Goal: Task Accomplishment & Management: Use online tool/utility

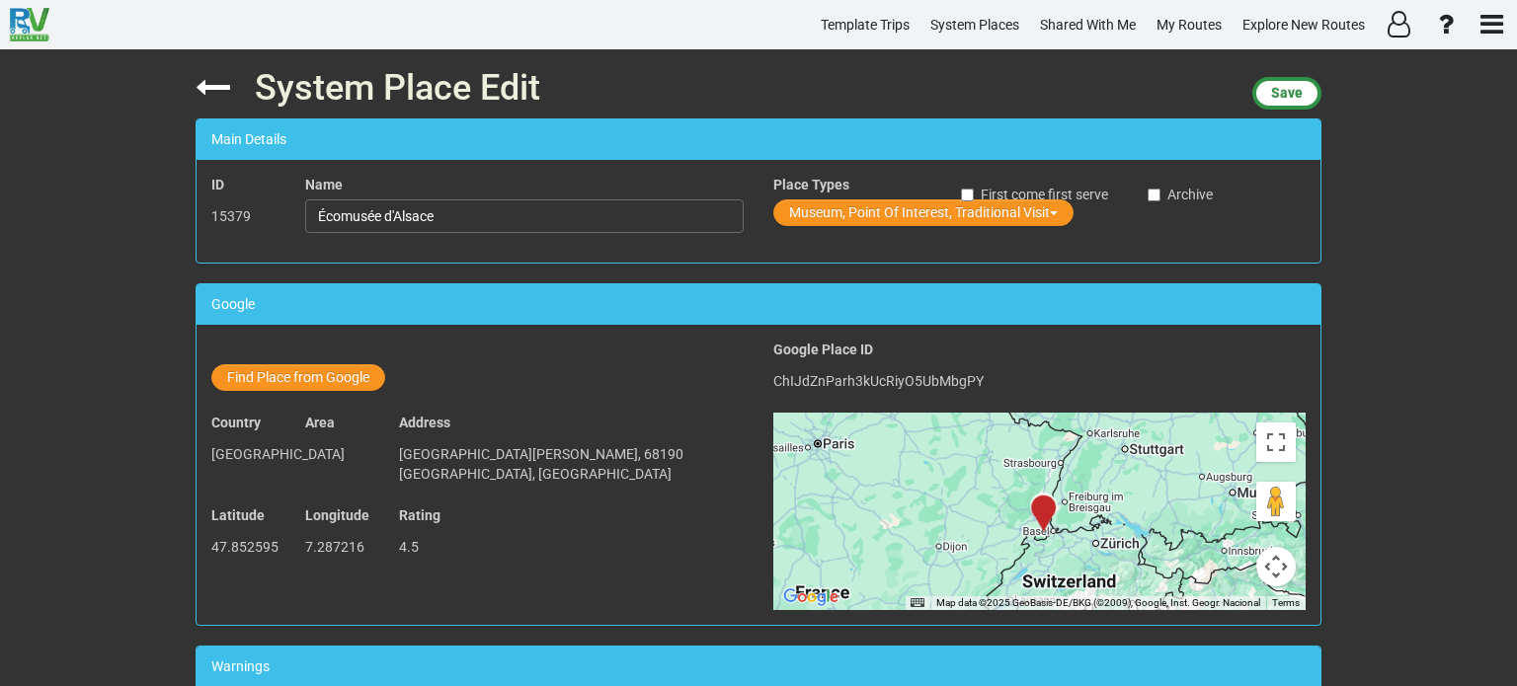
click at [213, 88] on icon at bounding box center [213, 87] width 35 height 35
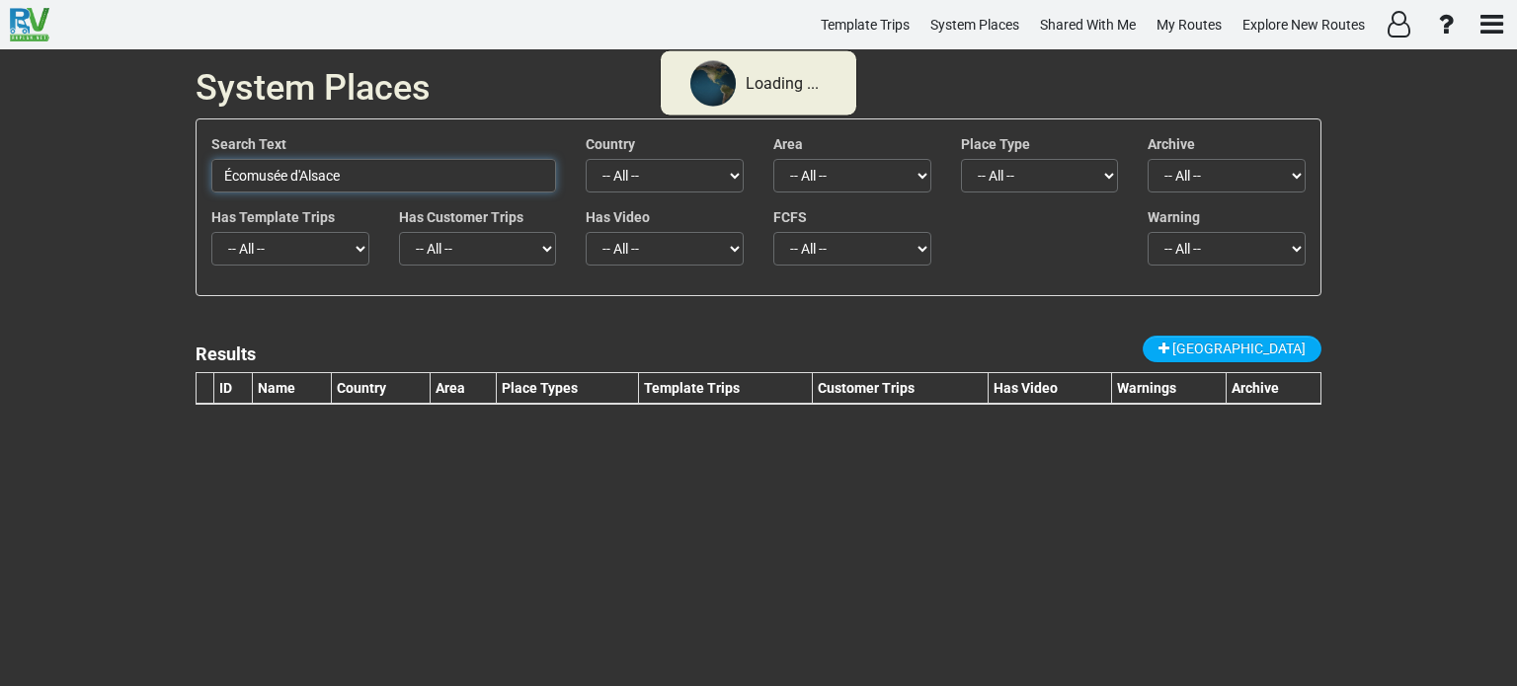
click at [361, 183] on input "Écomusée d'Alsace" at bounding box center [383, 176] width 345 height 34
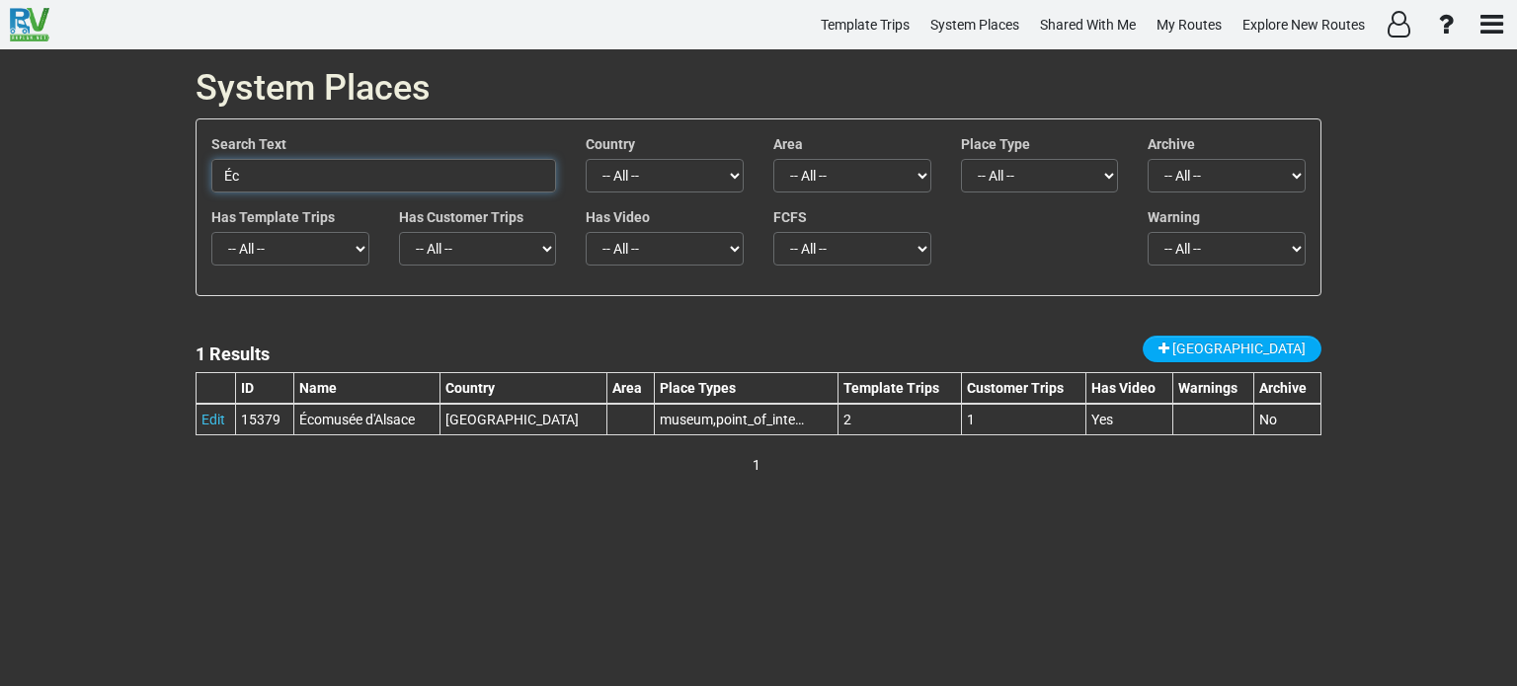
type input "É"
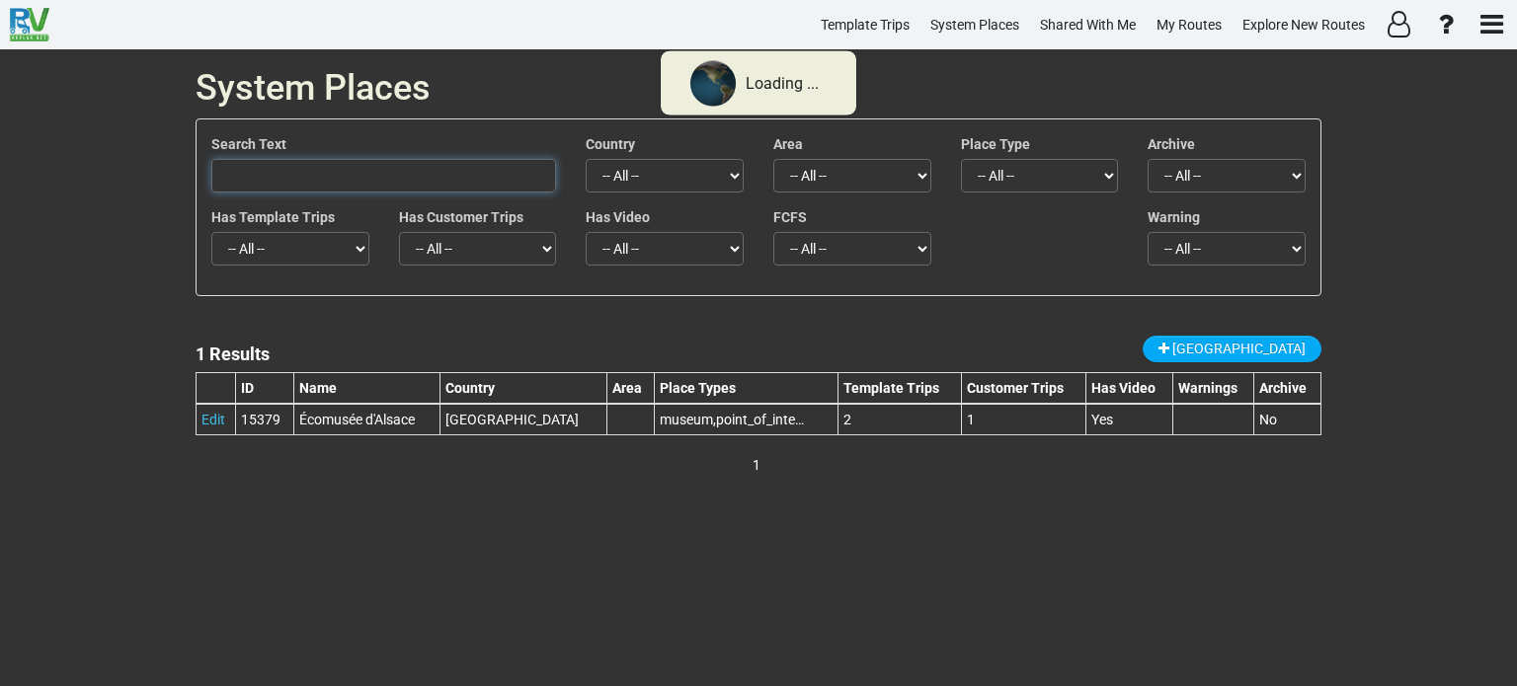
paste input "TCS Camping Disentis"
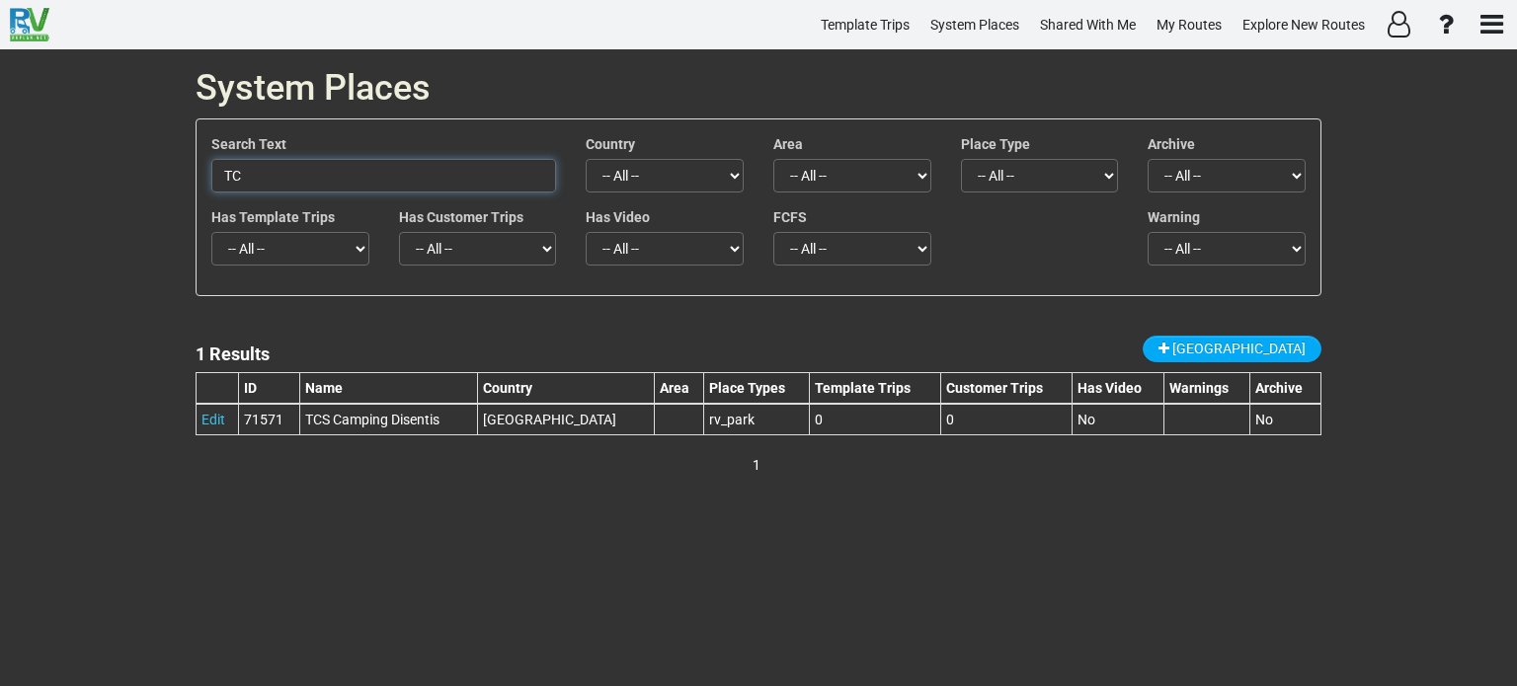
type input "T"
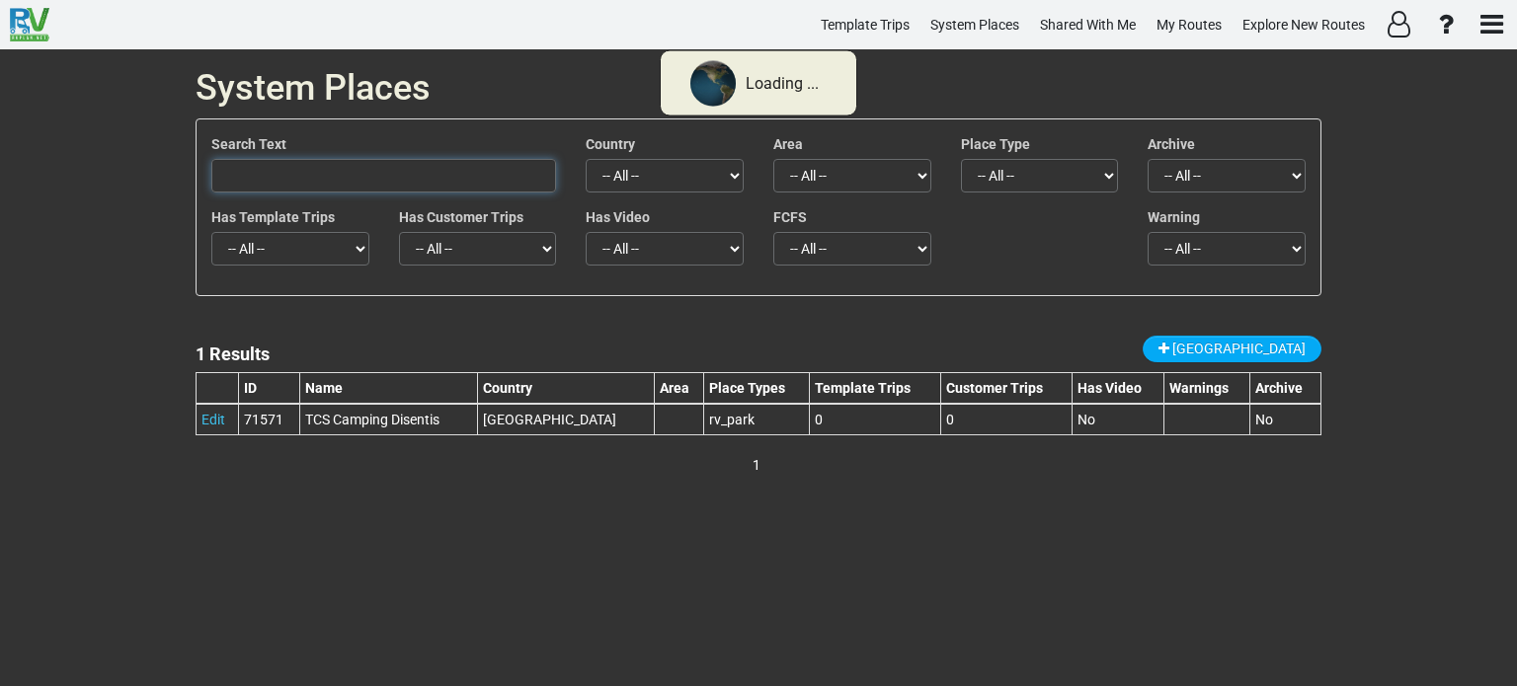
paste input "TCS Camping Gordevio [PERSON_NAME]"
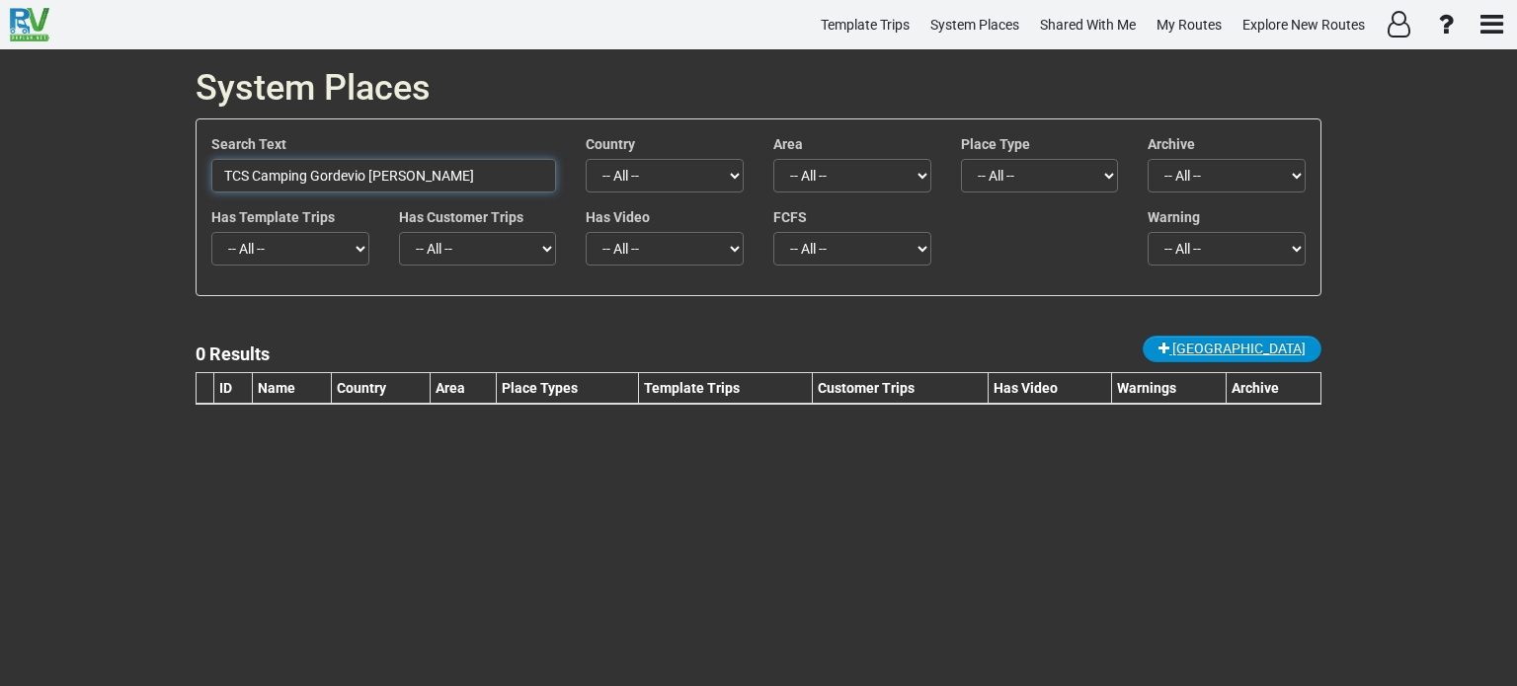
type input "TCS Camping Gordevio [PERSON_NAME]"
click at [1274, 347] on span "[GEOGRAPHIC_DATA]" at bounding box center [1238, 349] width 133 height 16
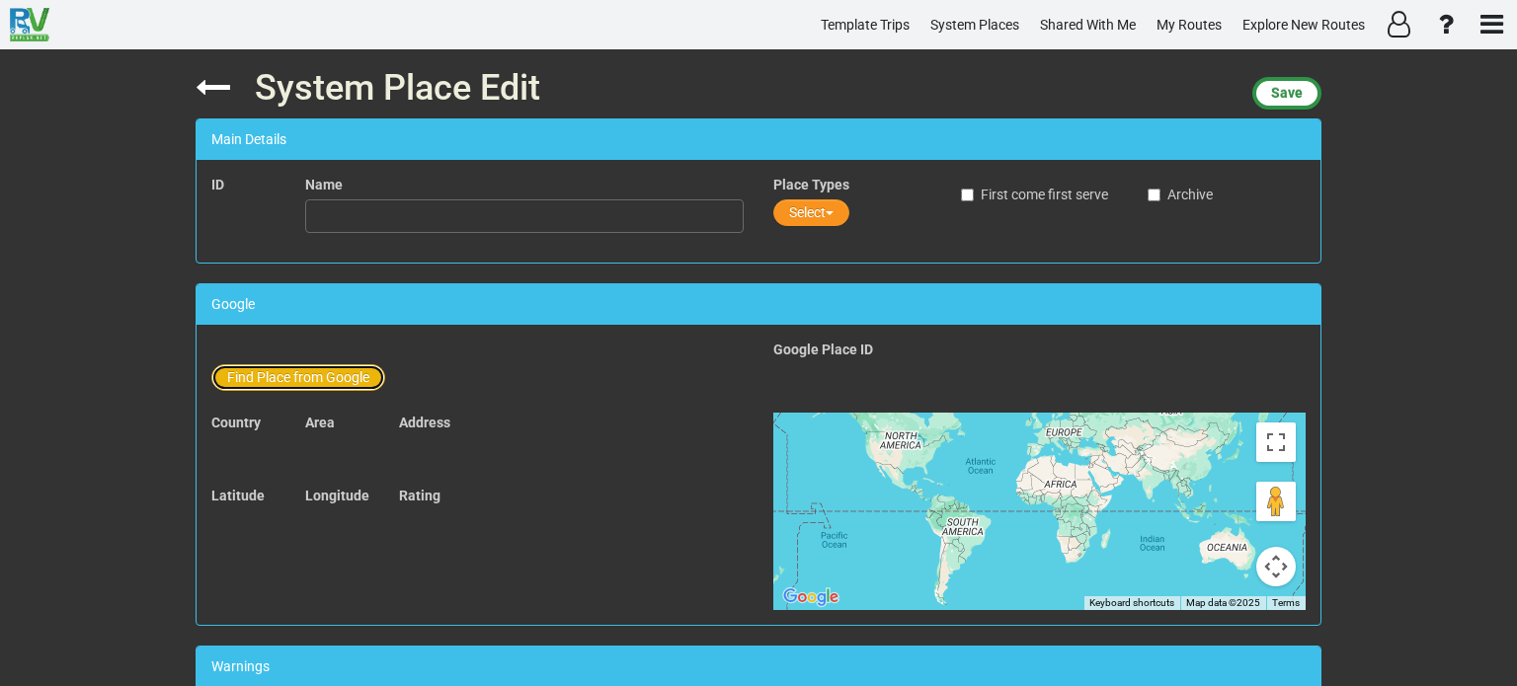
click at [347, 377] on button "Find Place from Google" at bounding box center [298, 377] width 174 height 27
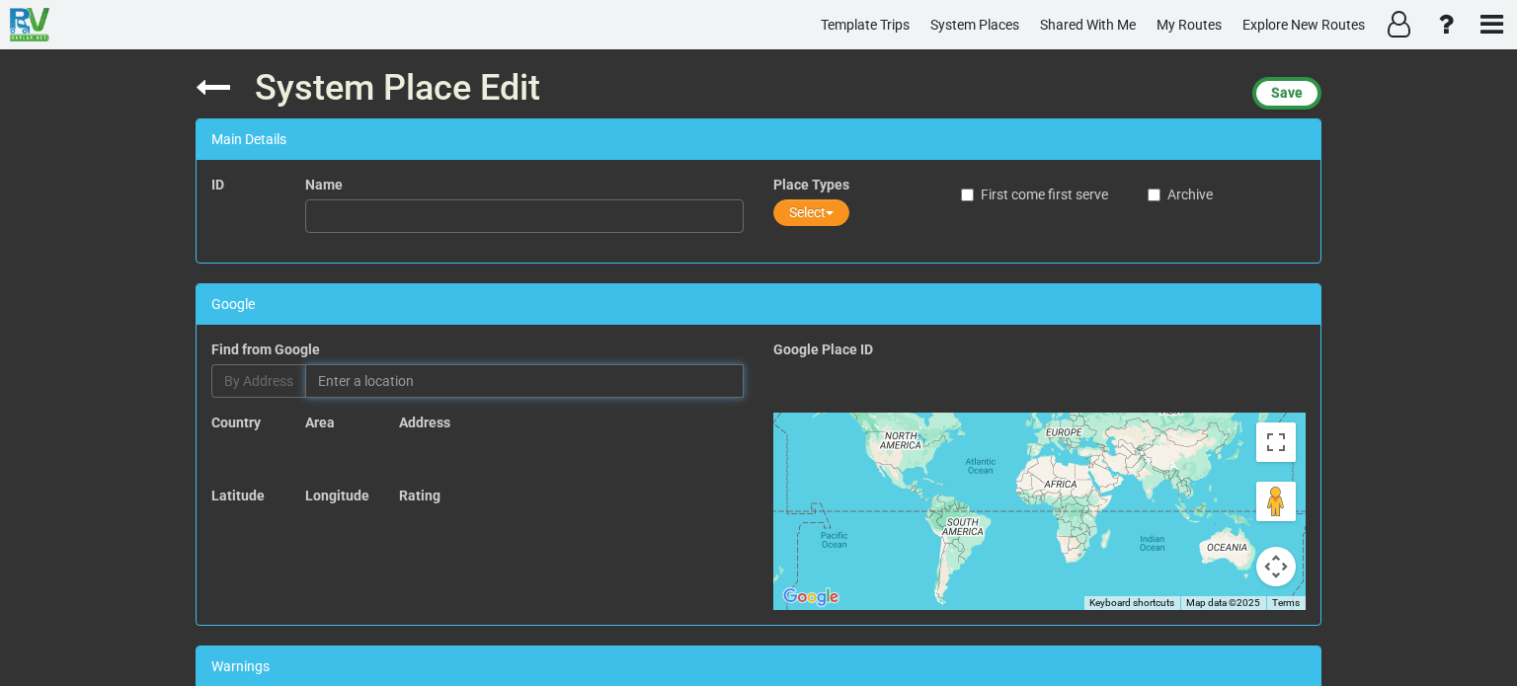
click at [385, 379] on input "text" at bounding box center [524, 381] width 438 height 34
paste input "TCS Camping Gordevio [PERSON_NAME]"
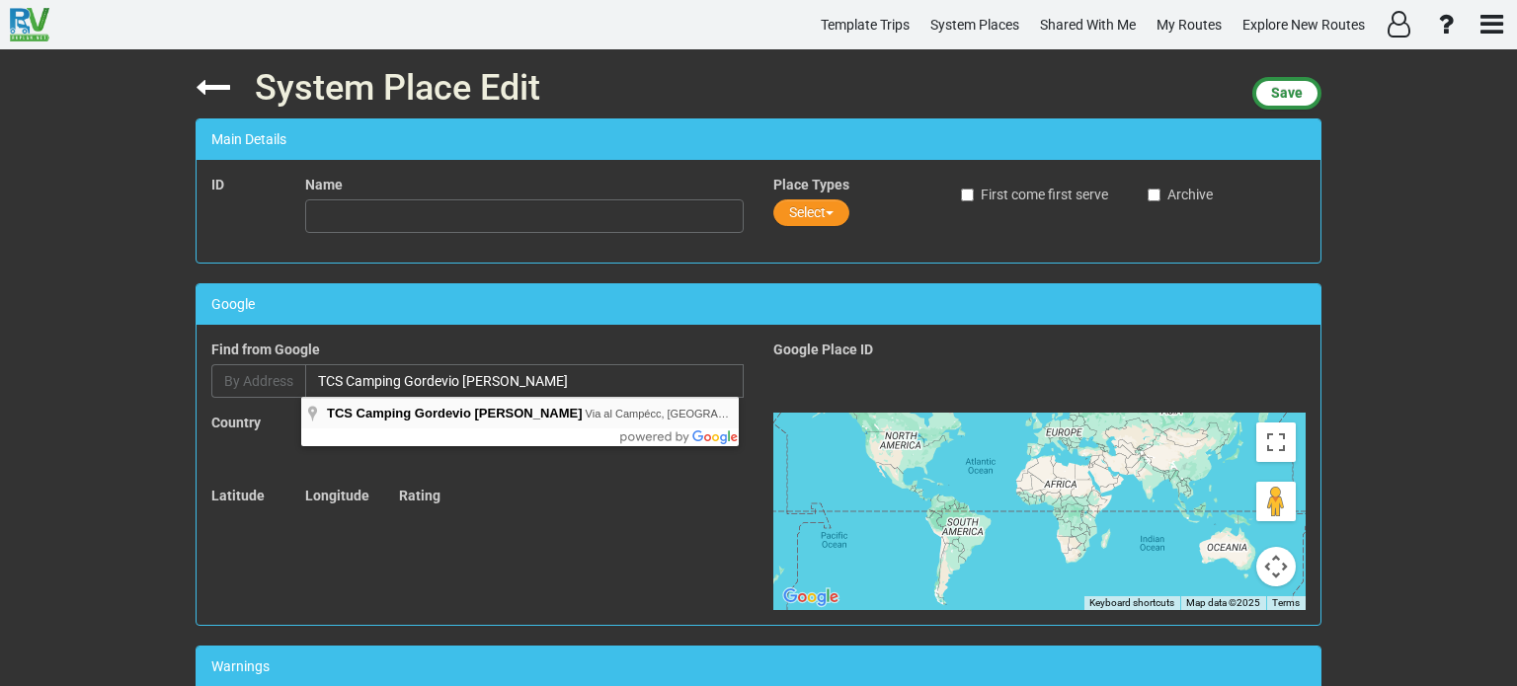
type input "TCS Camping Gordevio [PERSON_NAME], [GEOGRAPHIC_DATA], [GEOGRAPHIC_DATA]"
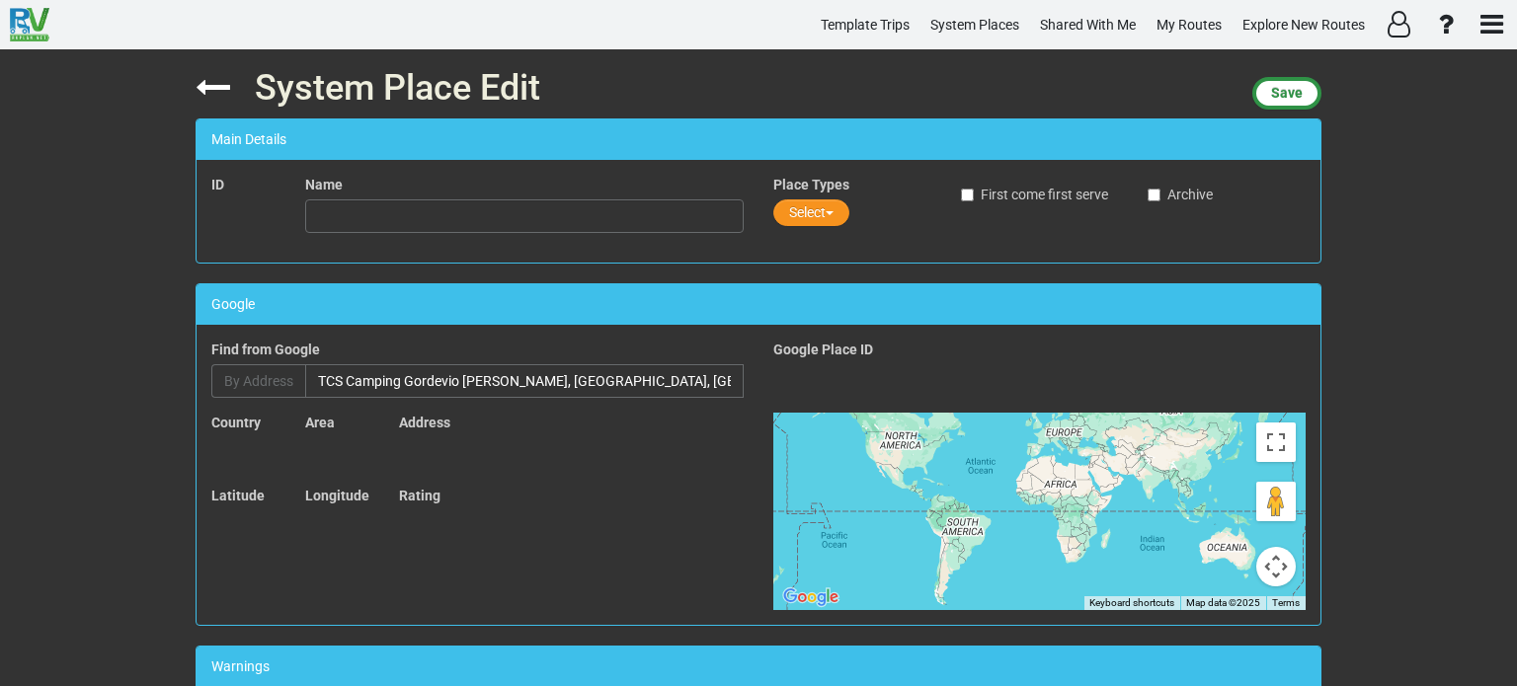
type input "TCS Camping Gordevio [PERSON_NAME]"
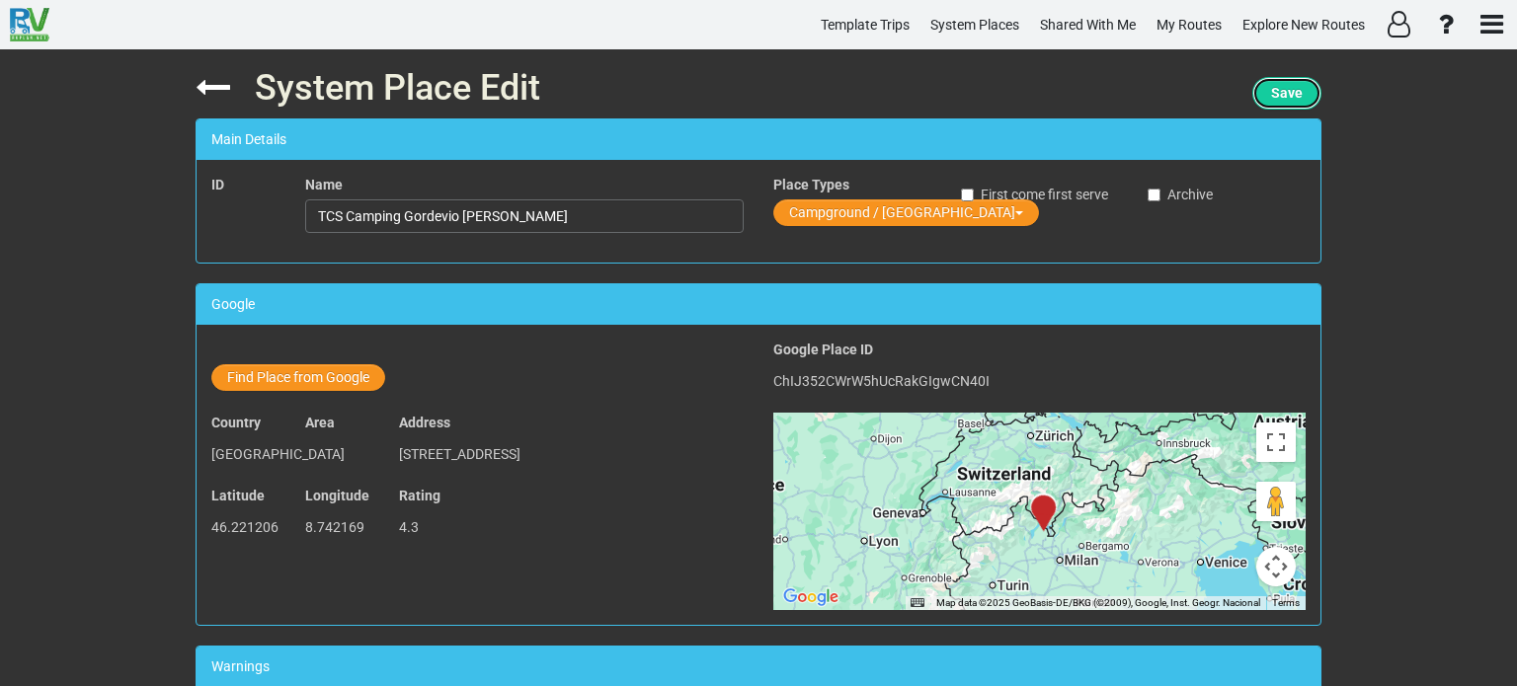
click at [1284, 93] on span "Save" at bounding box center [1287, 93] width 32 height 16
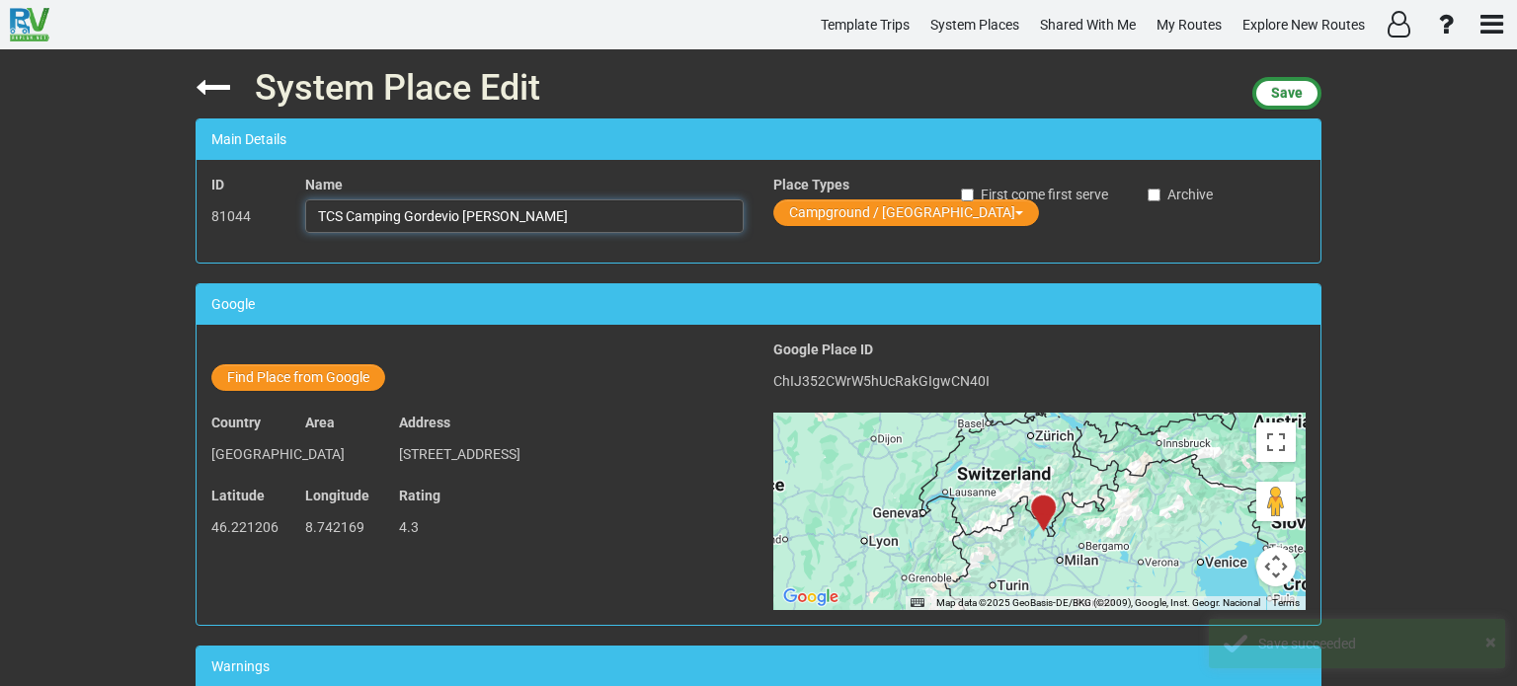
drag, startPoint x: 549, startPoint y: 220, endPoint x: 292, endPoint y: 226, distance: 256.8
click at [292, 226] on div "Name TCS Camping Gordevio [PERSON_NAME]" at bounding box center [524, 211] width 468 height 73
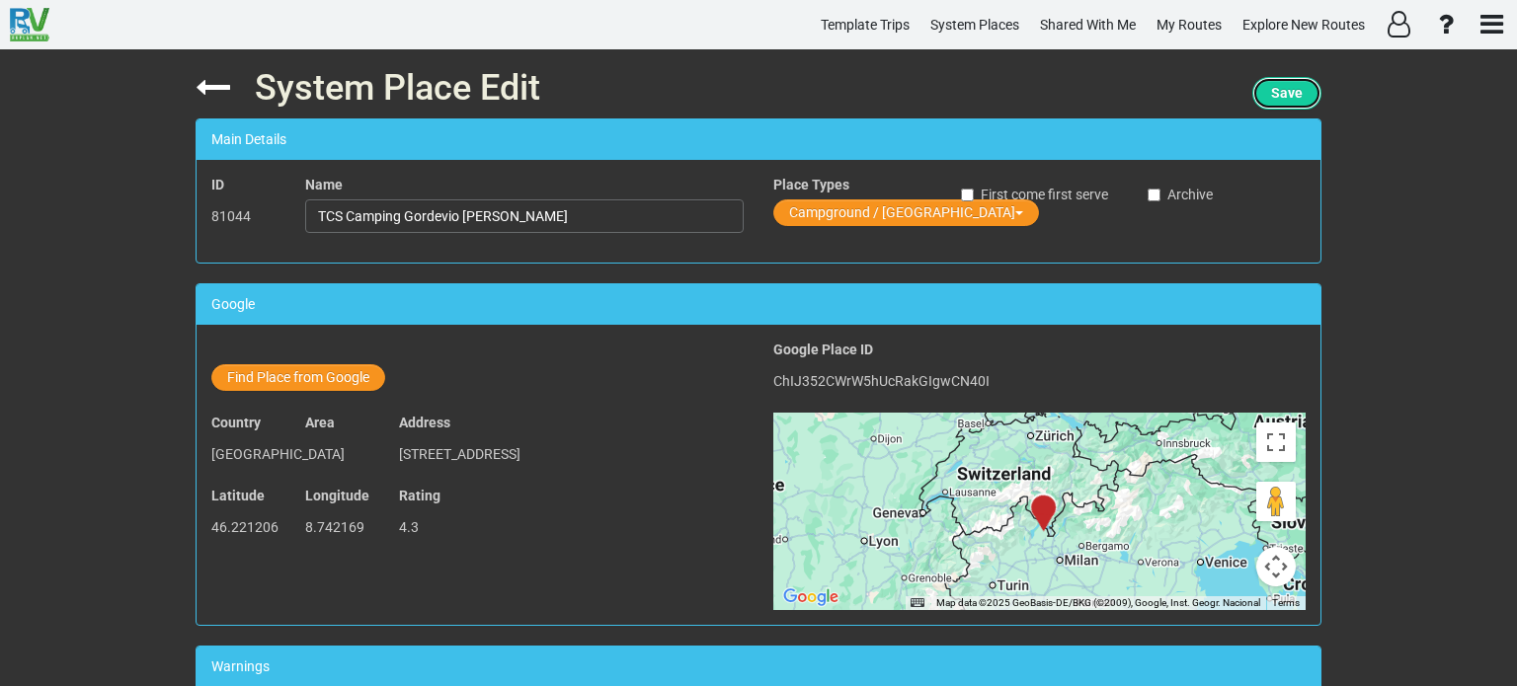
click at [1280, 93] on span "Save" at bounding box center [1287, 93] width 32 height 16
click at [549, 218] on input "TCS Camping Gordevio [PERSON_NAME]" at bounding box center [524, 216] width 438 height 34
type input "T"
paste input "TCS Camping Olivone"
type input "TCS Camping Olivone"
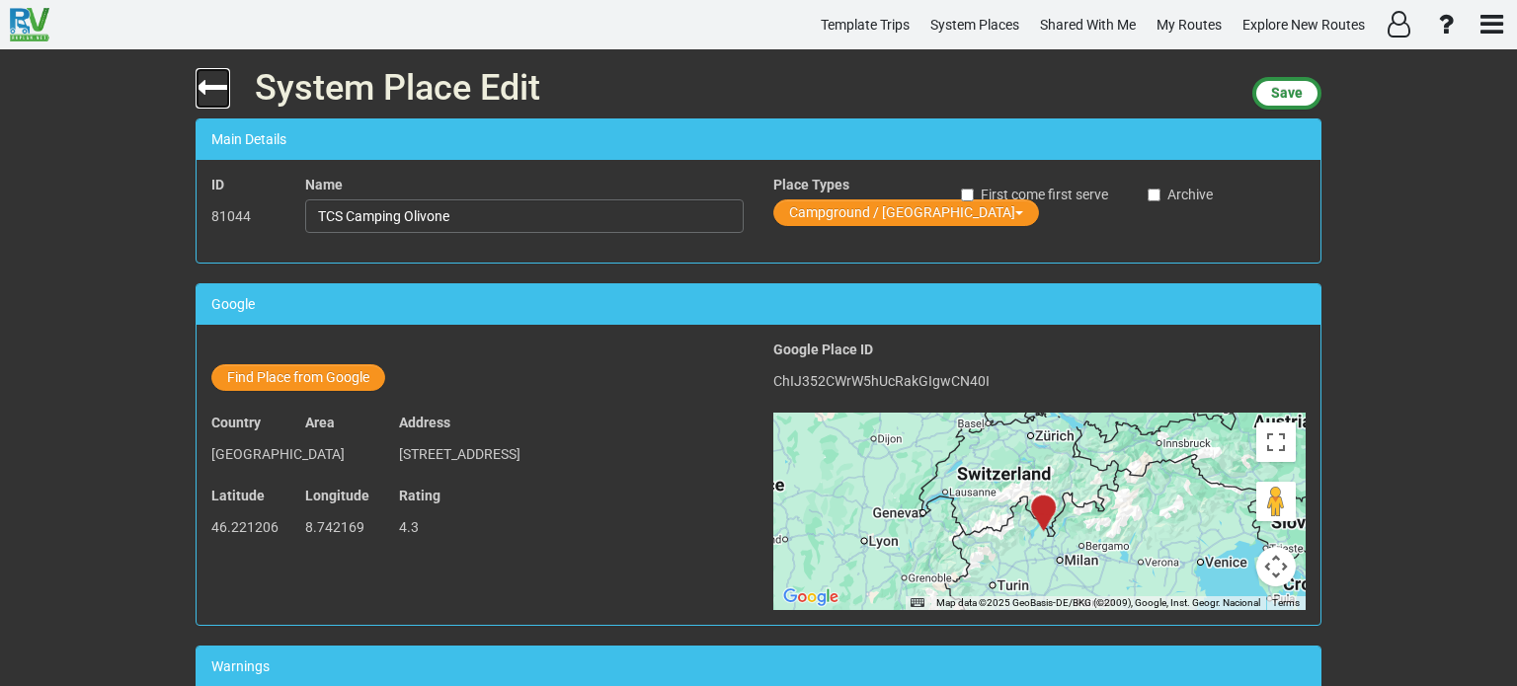
click at [201, 89] on icon at bounding box center [213, 87] width 35 height 35
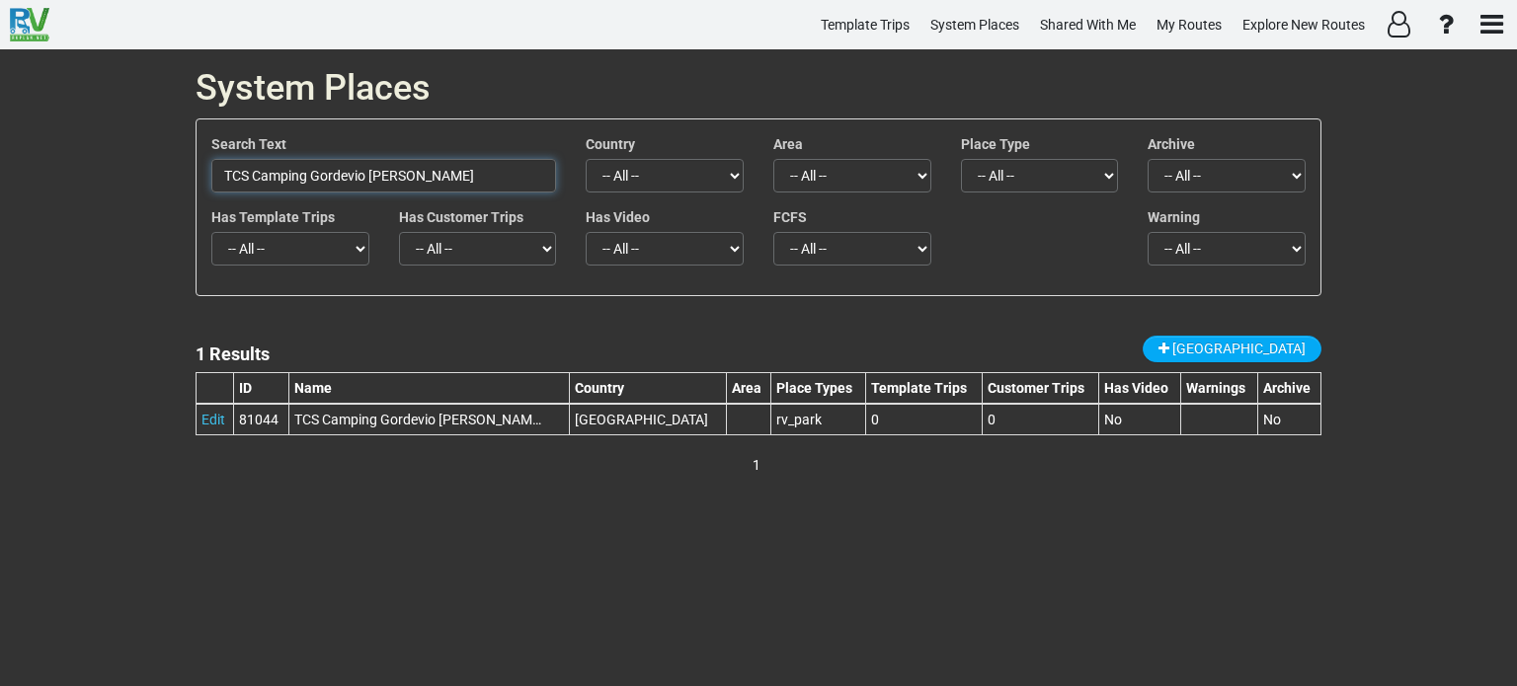
click at [459, 173] on input "TCS Camping Gordevio [PERSON_NAME]" at bounding box center [383, 176] width 345 height 34
type input "T"
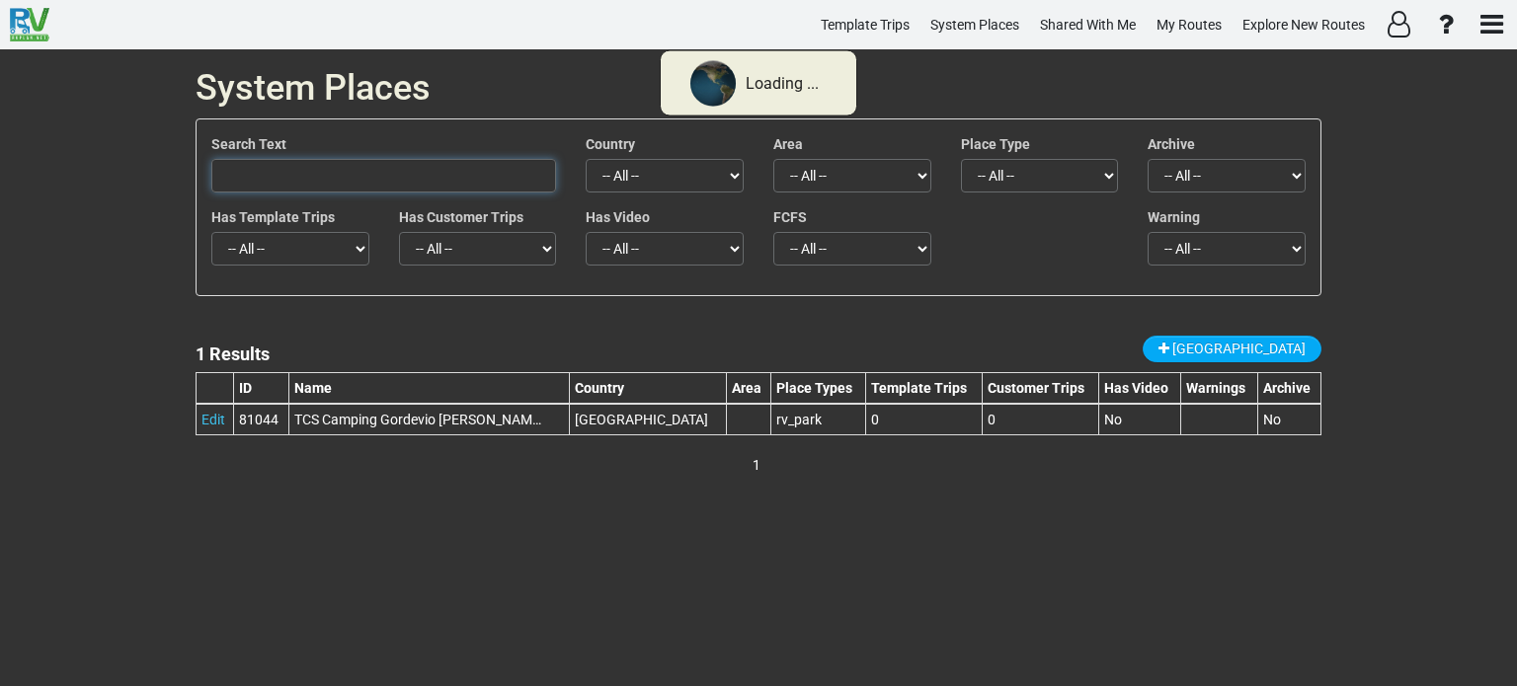
paste input "TCS Camping Olivone"
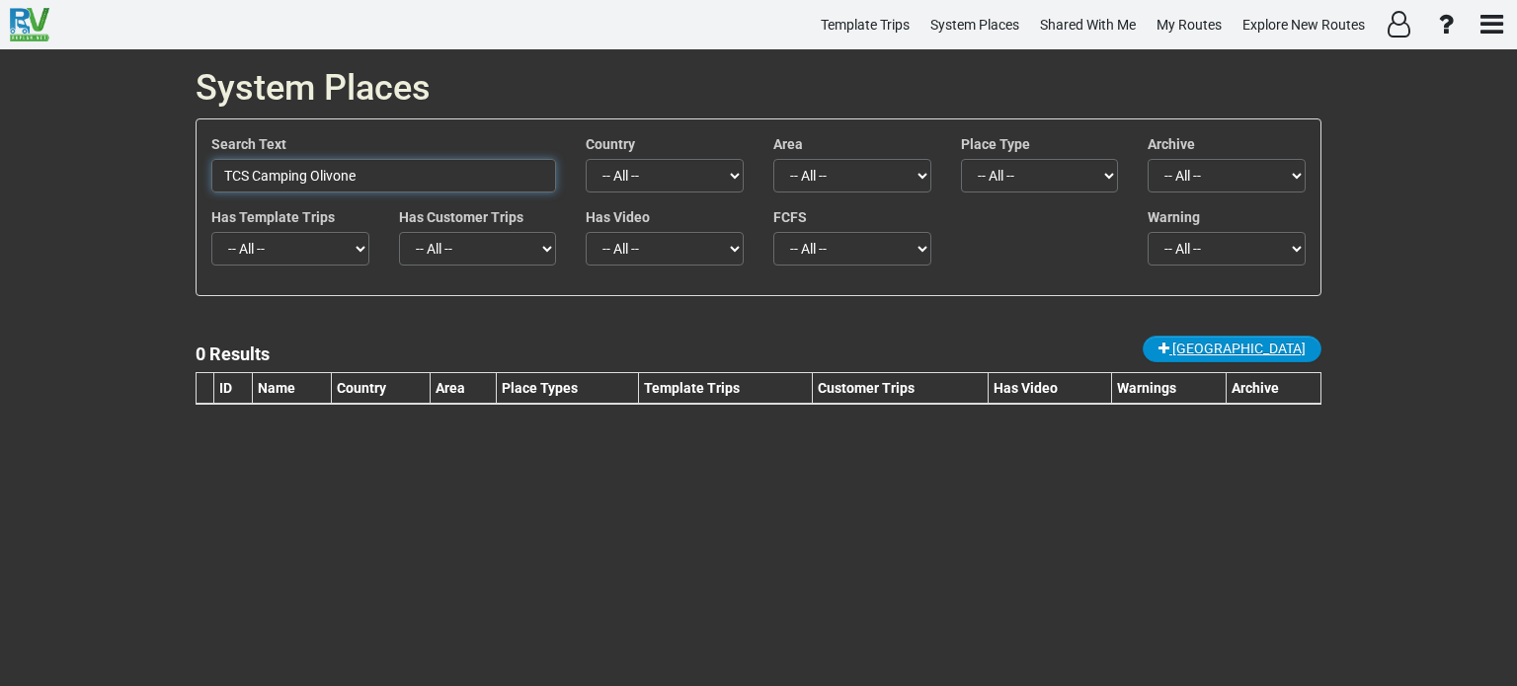
type input "TCS Camping Olivone"
click at [1270, 345] on span "[GEOGRAPHIC_DATA]" at bounding box center [1238, 349] width 133 height 16
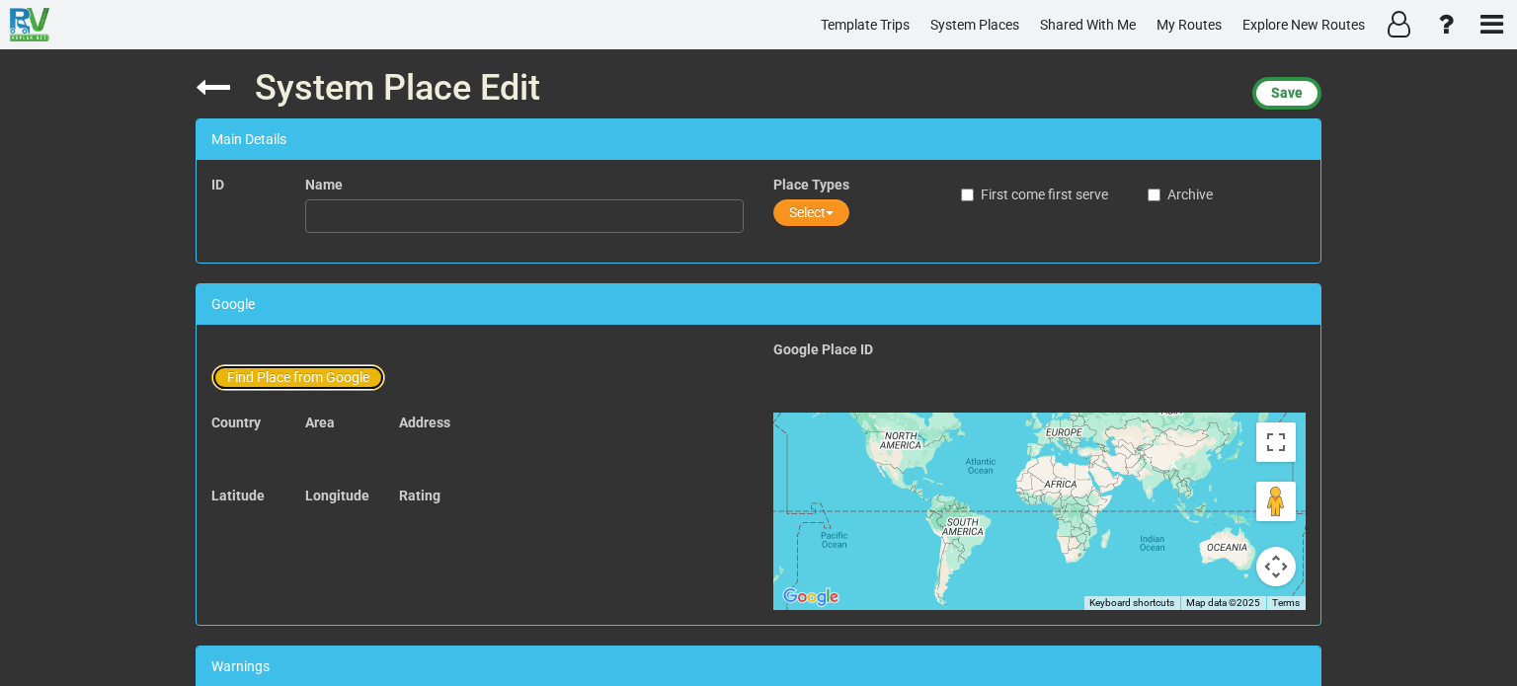
click at [320, 378] on button "Find Place from Google" at bounding box center [298, 377] width 174 height 27
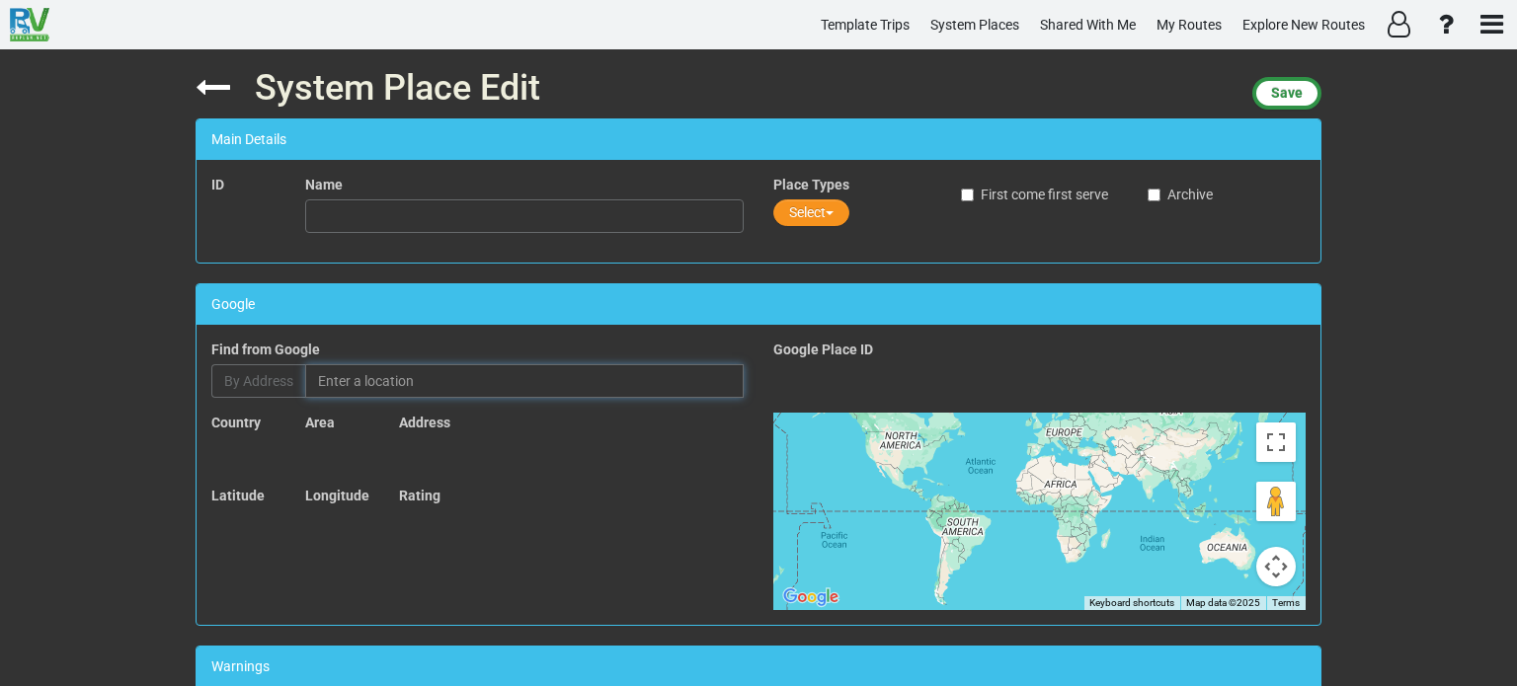
click at [388, 382] on input "text" at bounding box center [524, 381] width 438 height 34
paste input "TCS Camping Olivone"
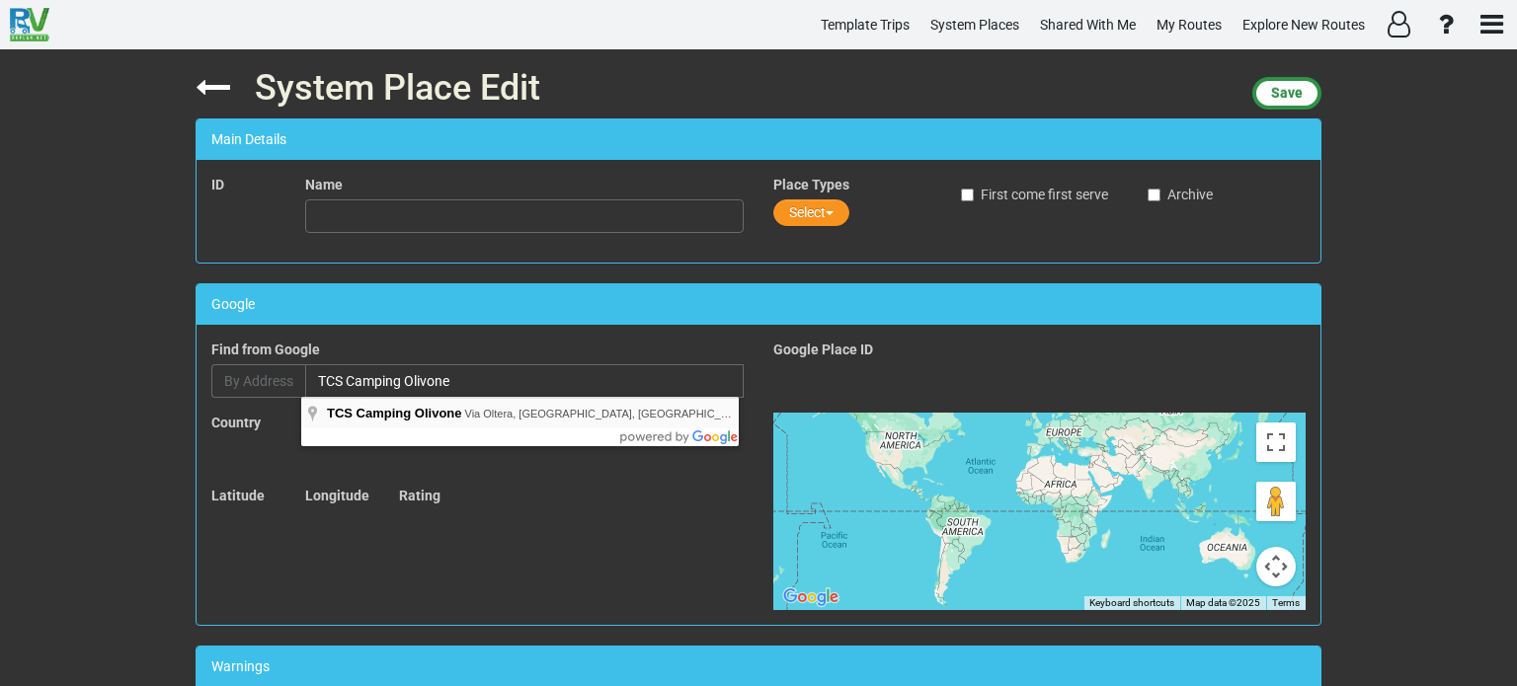
type input "TCS Camping Olivone, [GEOGRAPHIC_DATA], [GEOGRAPHIC_DATA], [GEOGRAPHIC_DATA]"
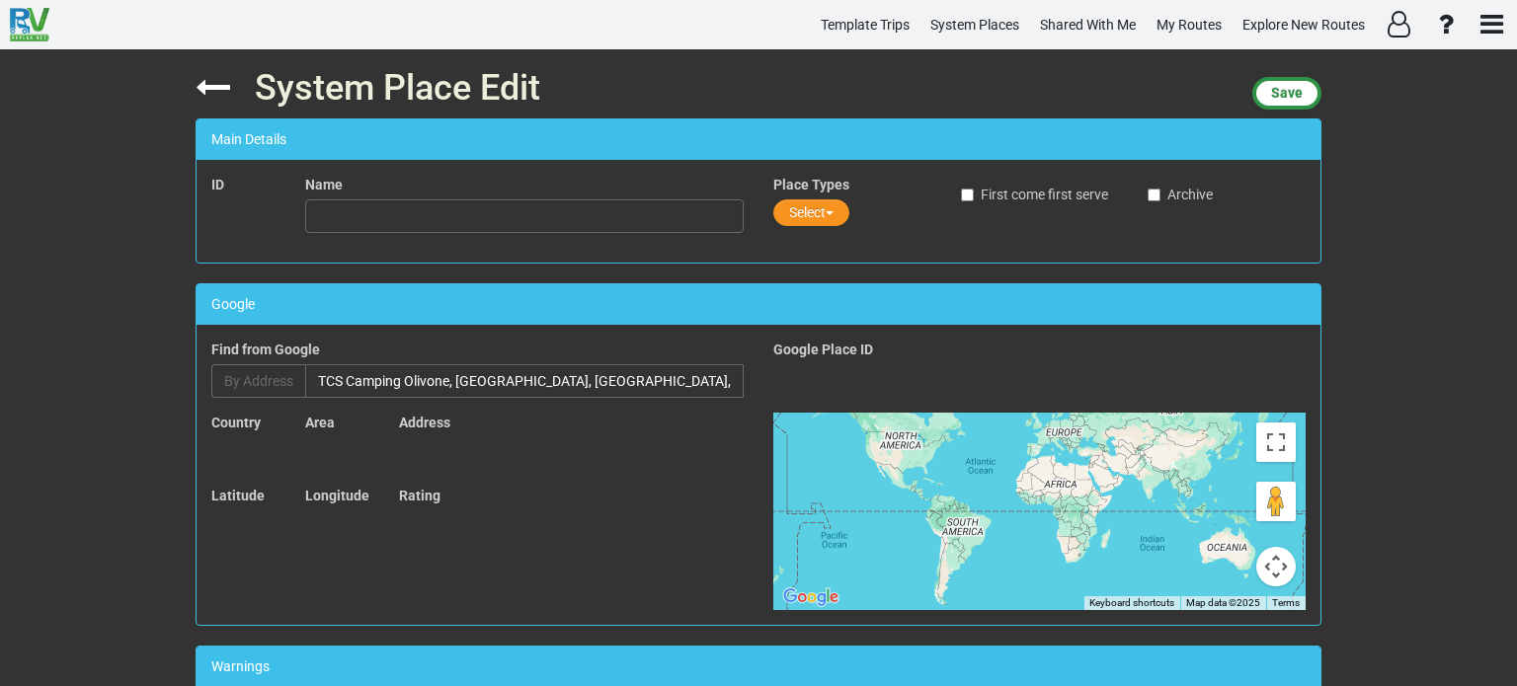
type input "TCS Camping Olivone"
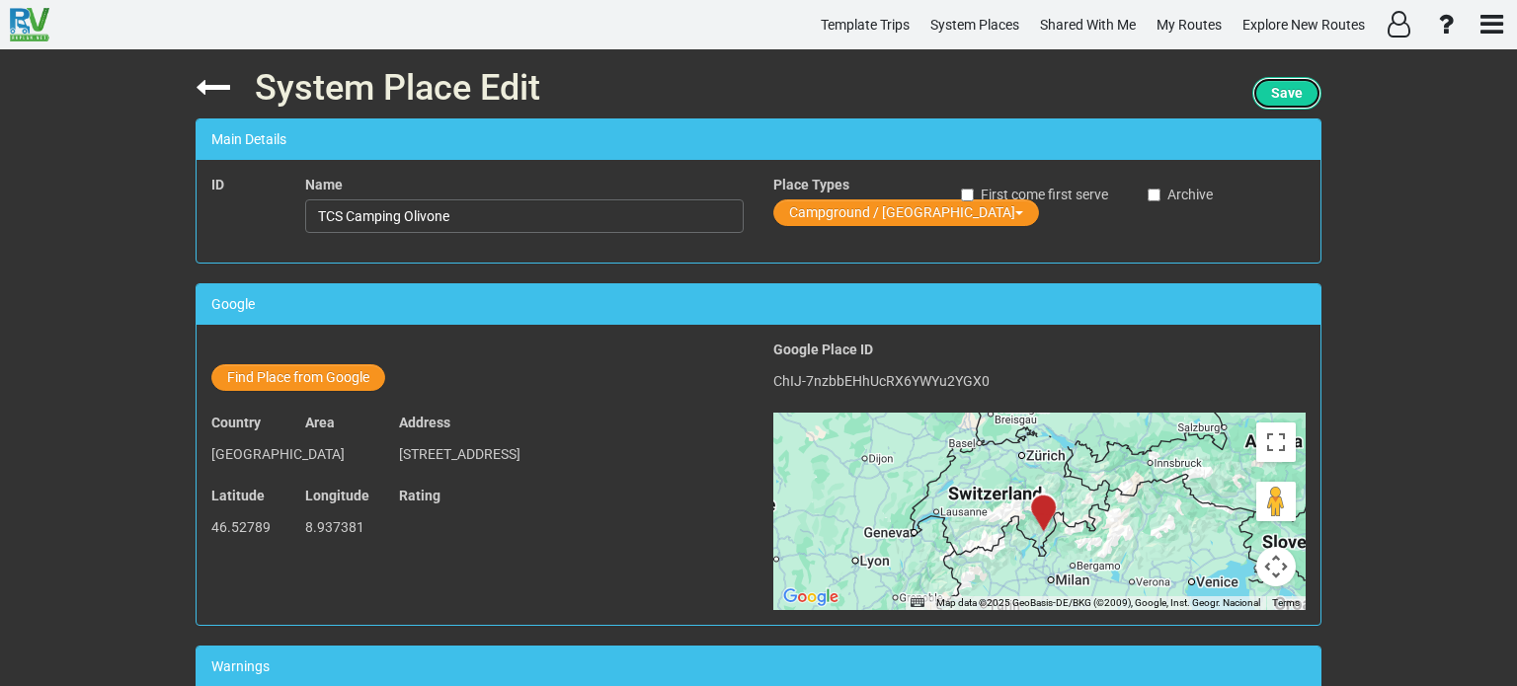
click at [1280, 90] on span "Save" at bounding box center [1287, 93] width 32 height 16
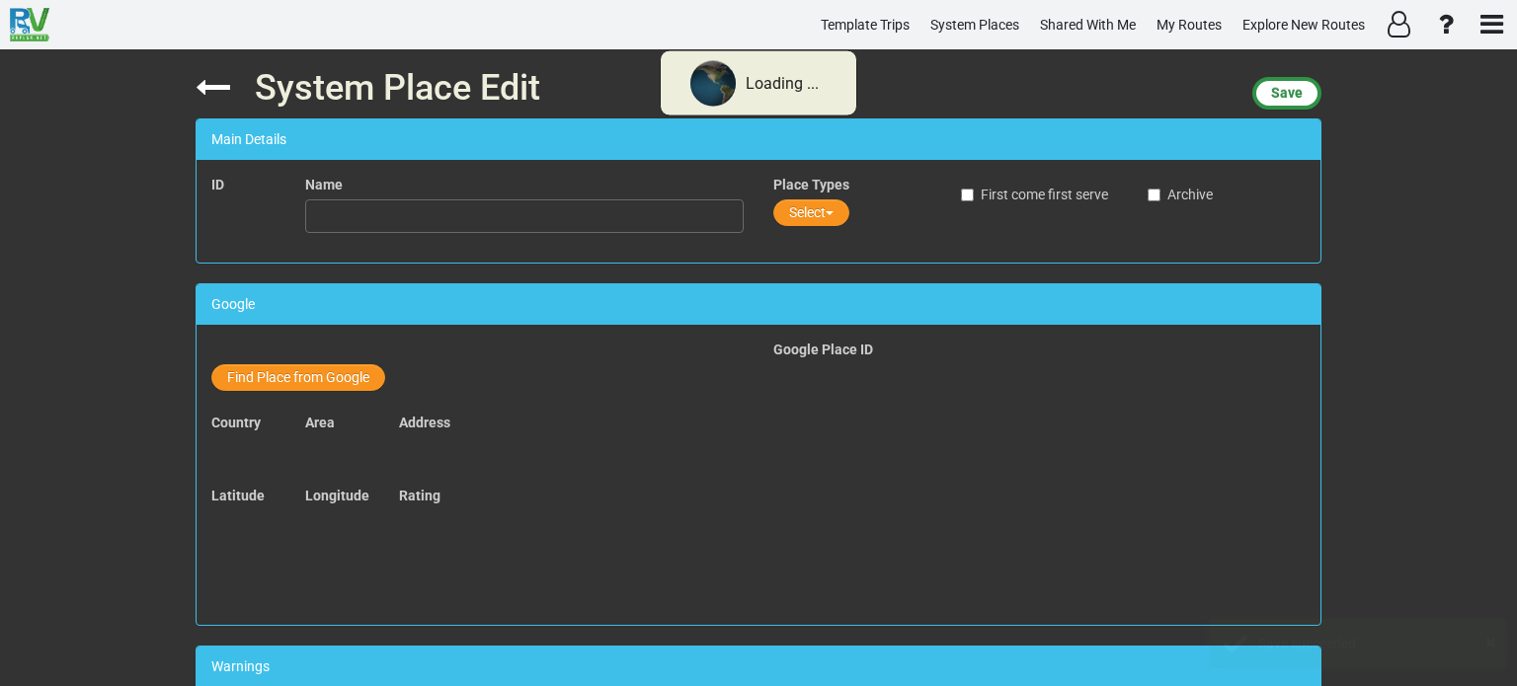
type input "TCS Camping Olivone"
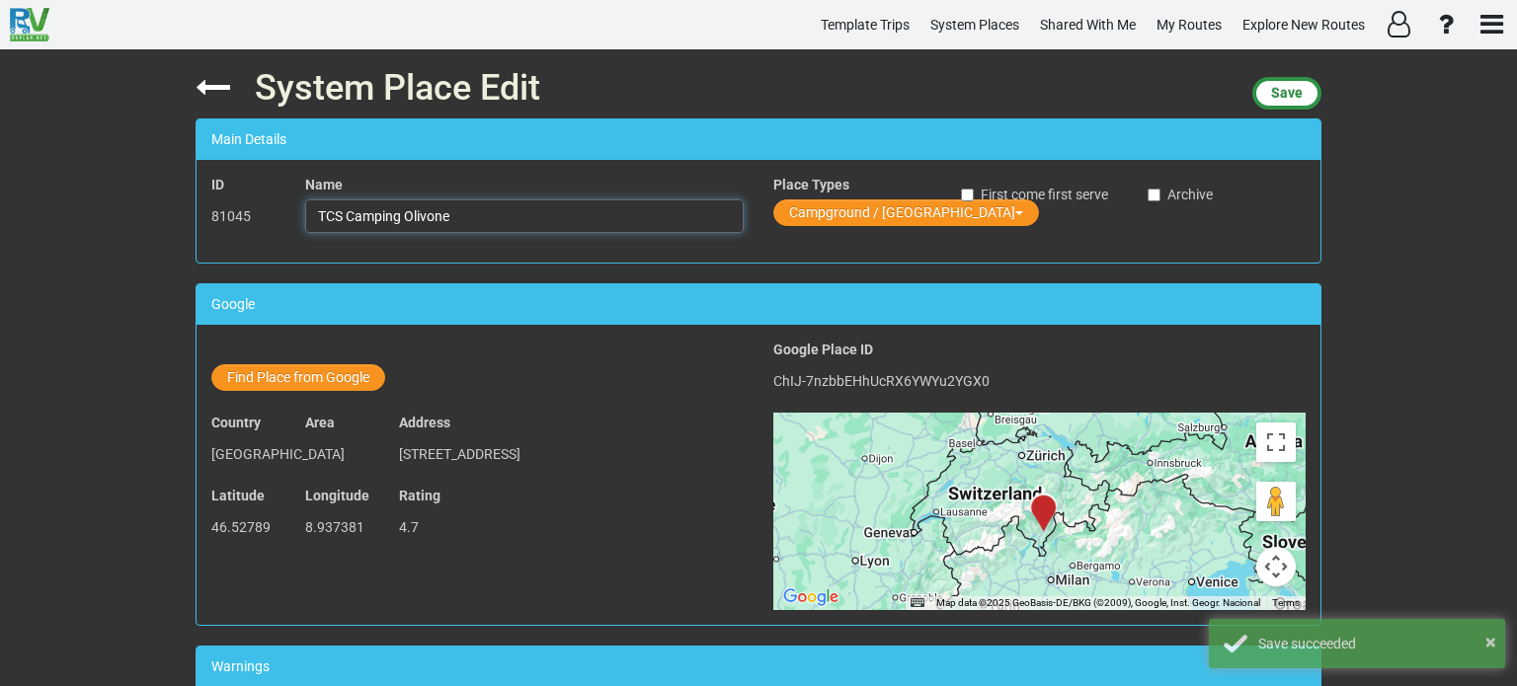
drag, startPoint x: 453, startPoint y: 214, endPoint x: 313, endPoint y: 217, distance: 140.3
click at [313, 217] on input "TCS Camping Olivone" at bounding box center [524, 216] width 438 height 34
